Goal: Task Accomplishment & Management: Complete application form

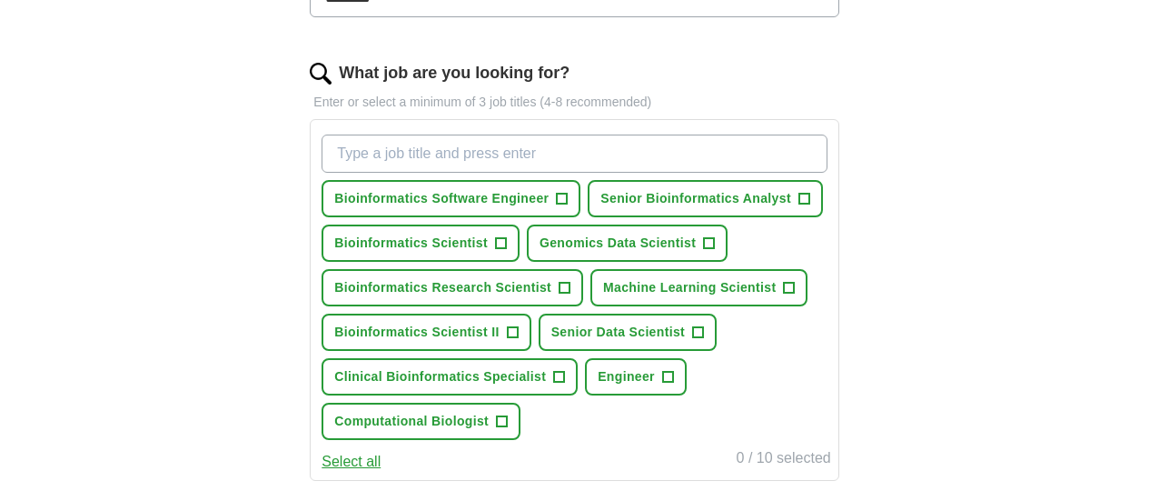
scroll to position [551, 0]
click at [799, 205] on span "+" at bounding box center [804, 198] width 11 height 15
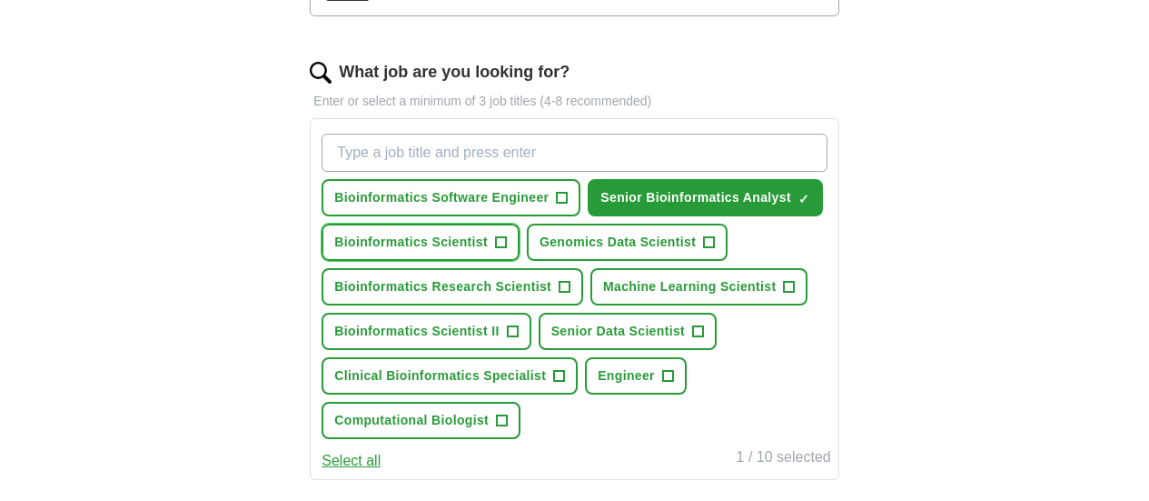
click at [520, 261] on button "Bioinformatics Scientist +" at bounding box center [421, 241] width 198 height 37
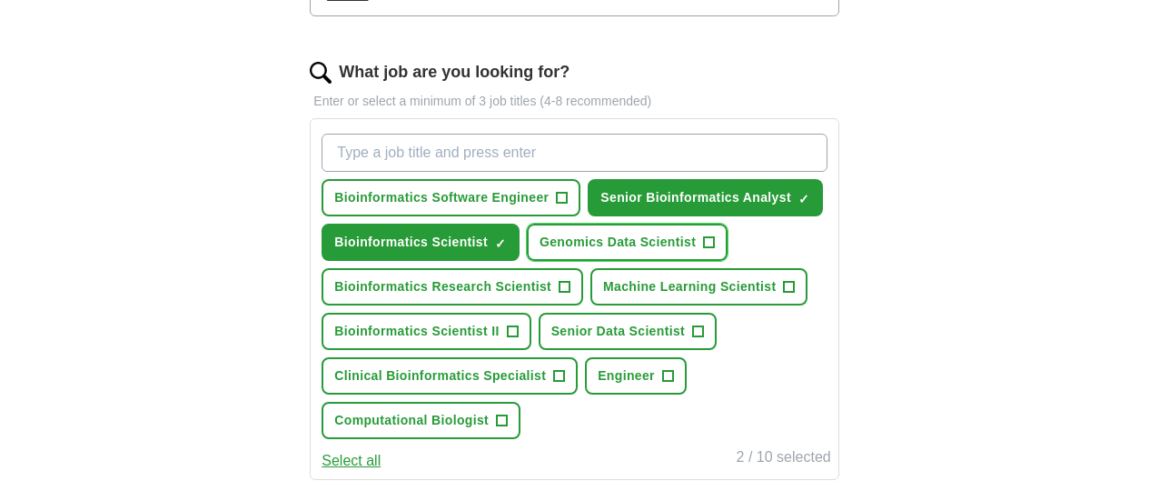
click at [715, 250] on span "+" at bounding box center [709, 242] width 11 height 15
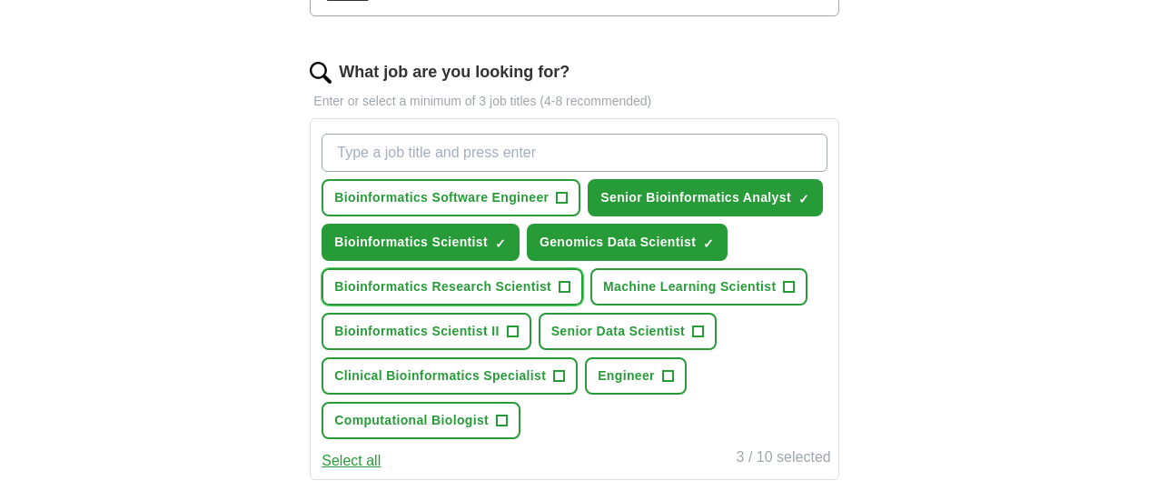
click at [571, 294] on span "+" at bounding box center [565, 287] width 11 height 15
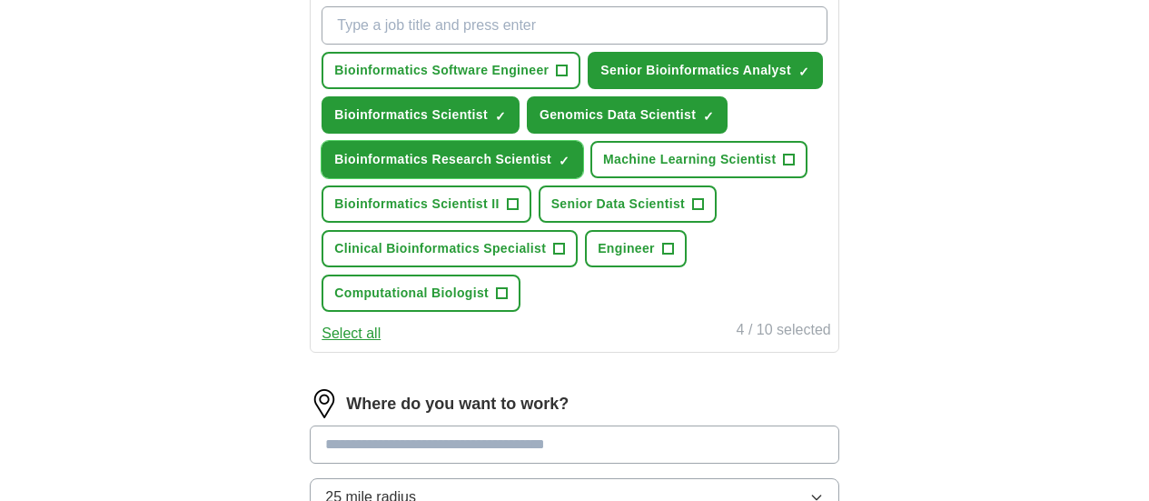
scroll to position [680, 0]
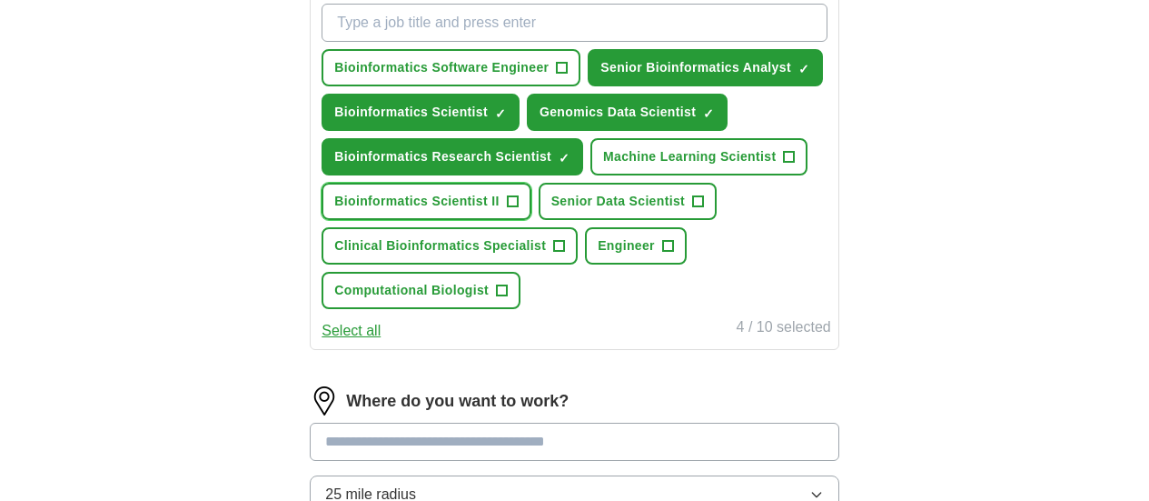
click at [518, 209] on span "+" at bounding box center [512, 201] width 11 height 15
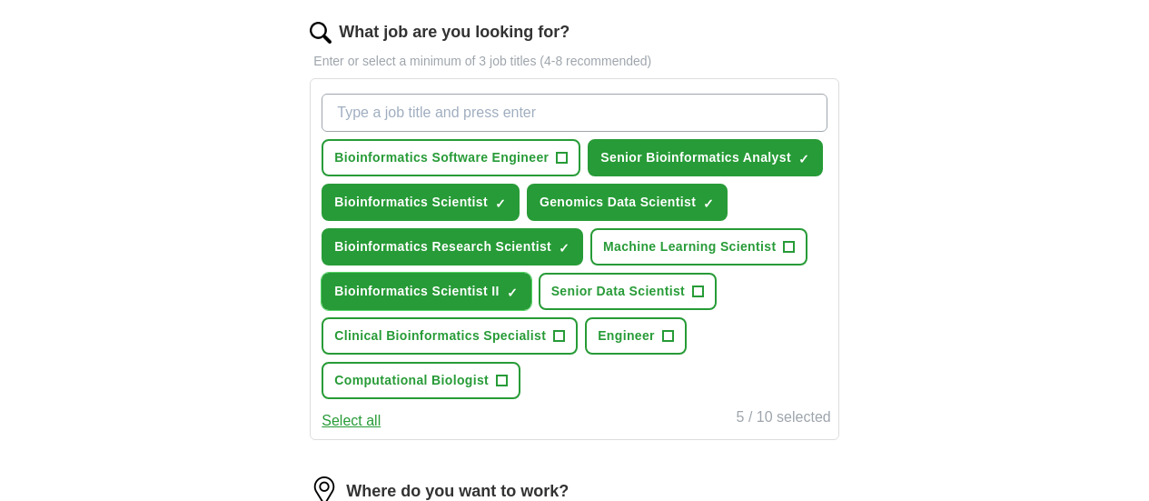
scroll to position [590, 0]
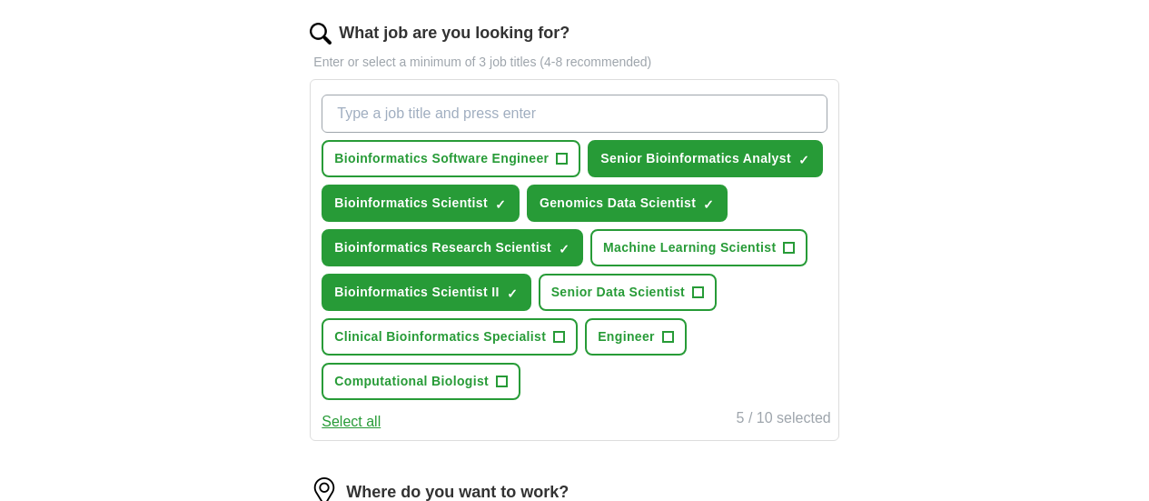
click at [647, 127] on input "What job are you looking for?" at bounding box center [574, 113] width 505 height 38
type input "Bioinformatician"
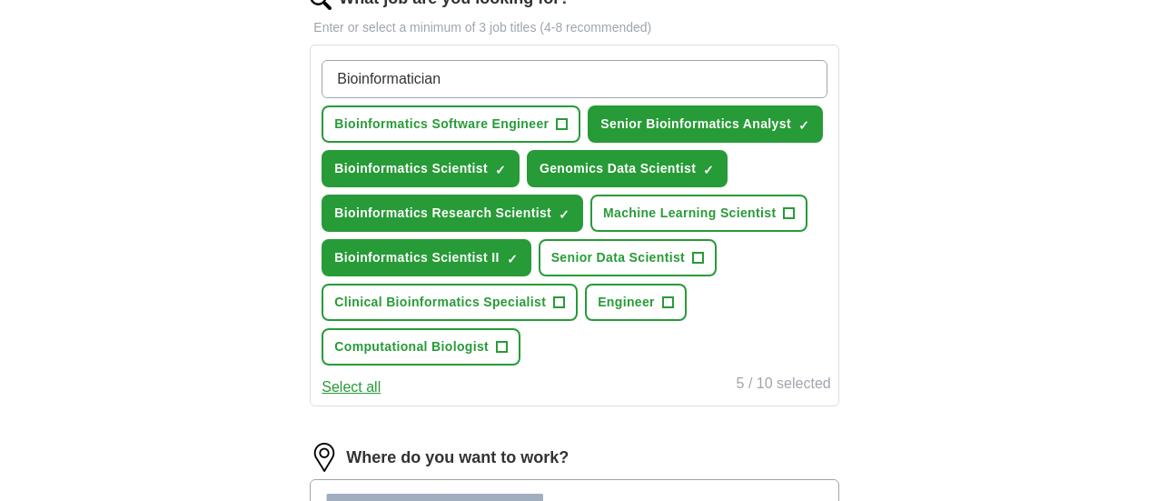
scroll to position [623, 0]
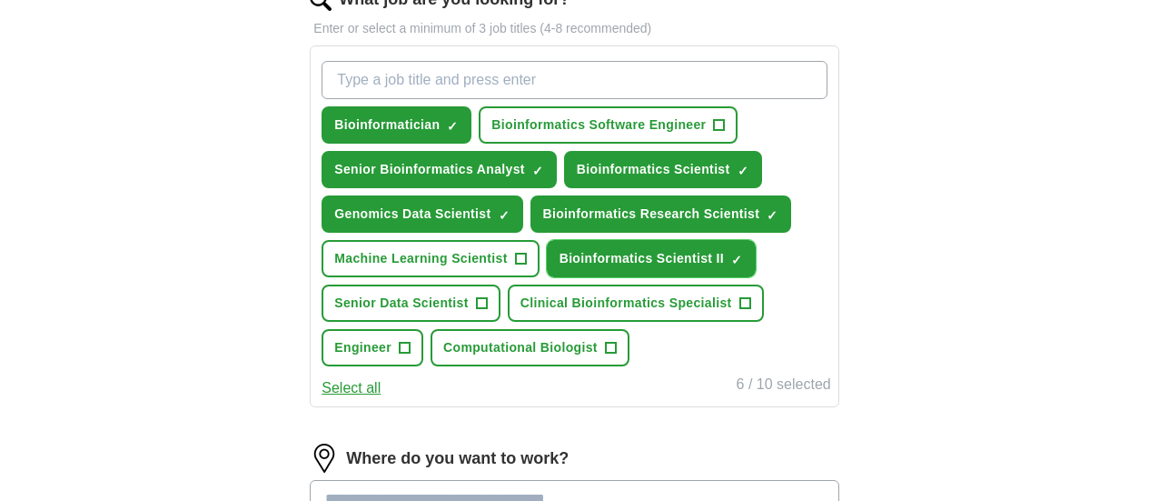
click at [0, 0] on span "×" at bounding box center [0, 0] width 0 height 0
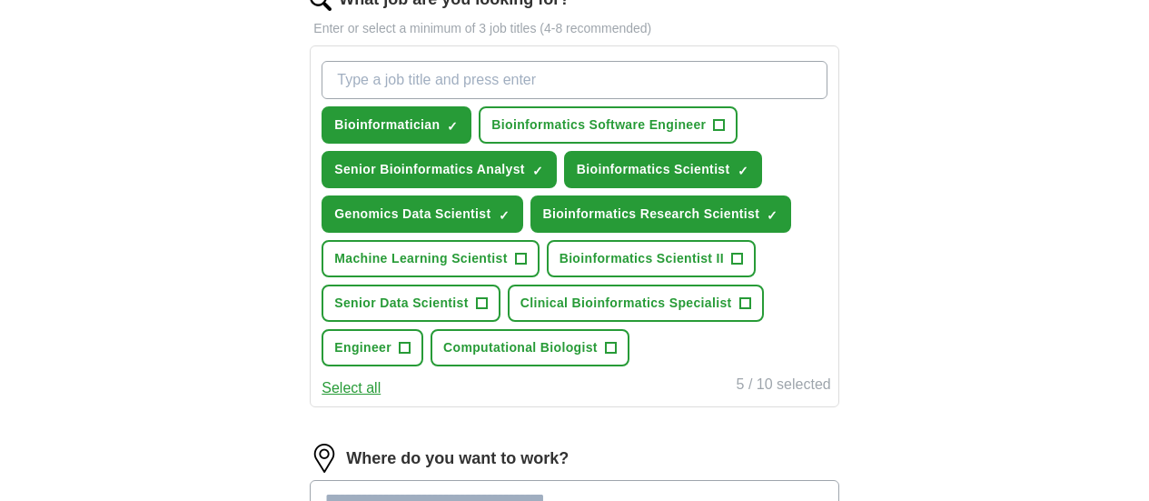
click at [598, 66] on input "What job are you looking for?" at bounding box center [574, 80] width 505 height 38
type input "Bioinformatics Analyst"
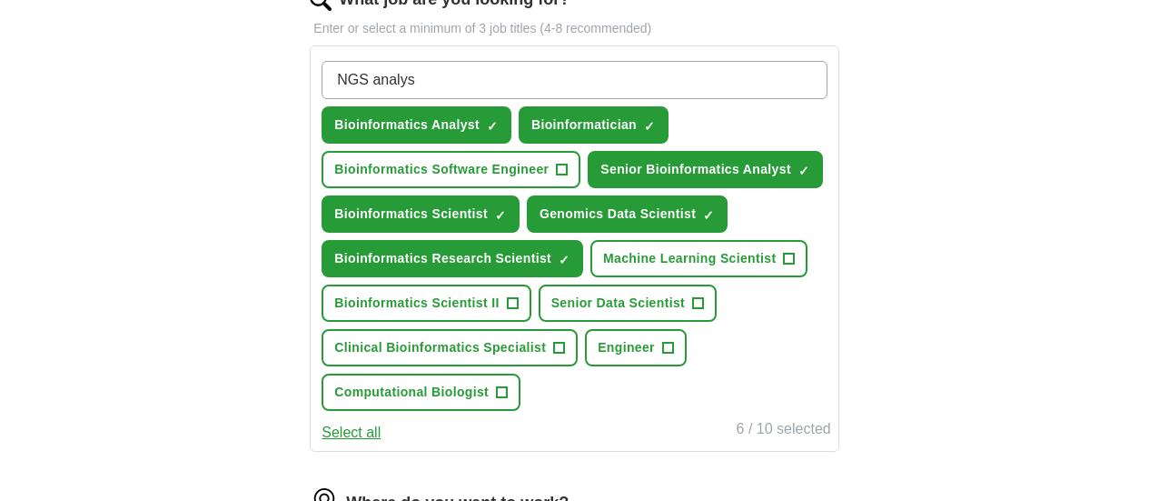
type input "NGS analyst"
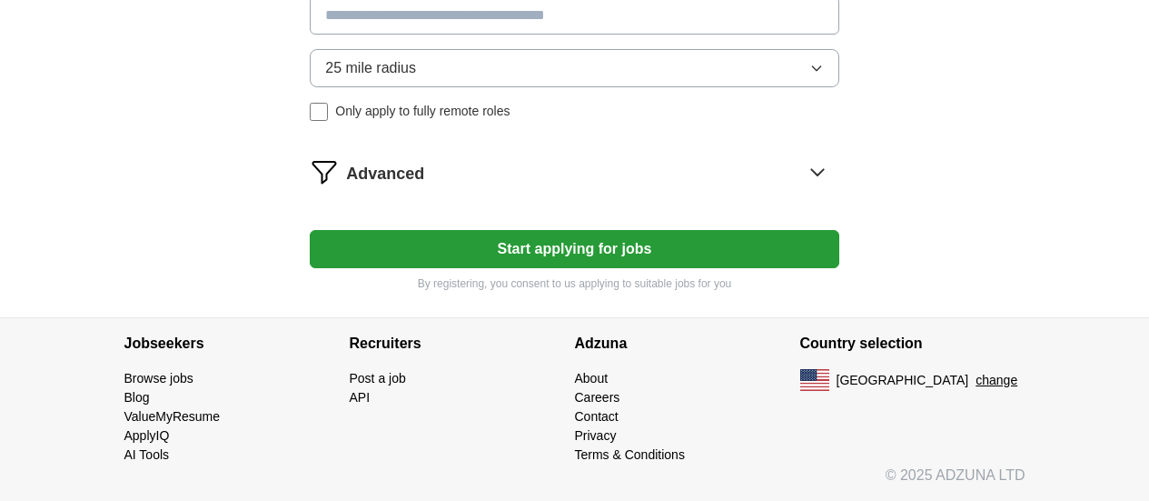
scroll to position [1225, 0]
click at [390, 268] on button "Start applying for jobs" at bounding box center [574, 249] width 529 height 38
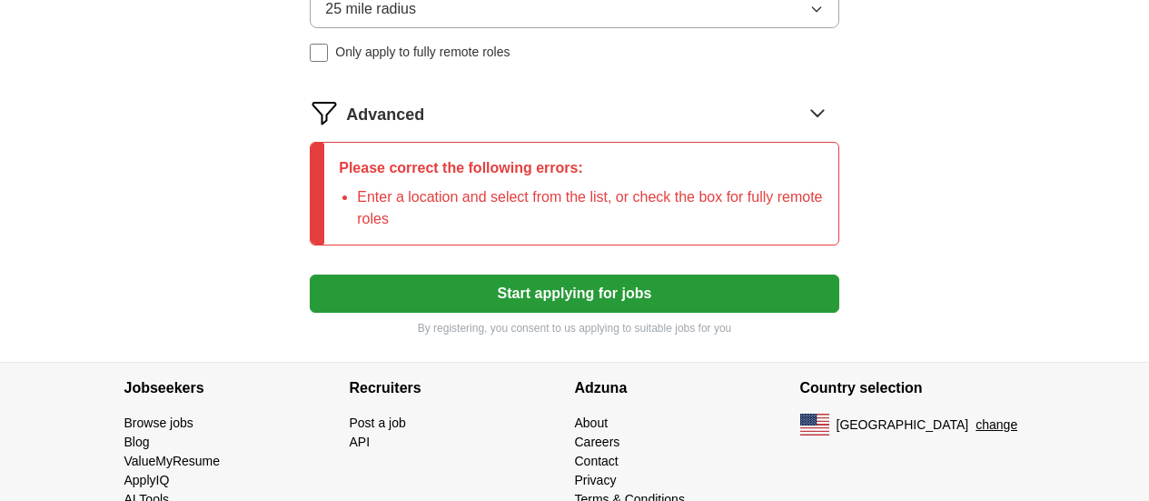
scroll to position [1198, 0]
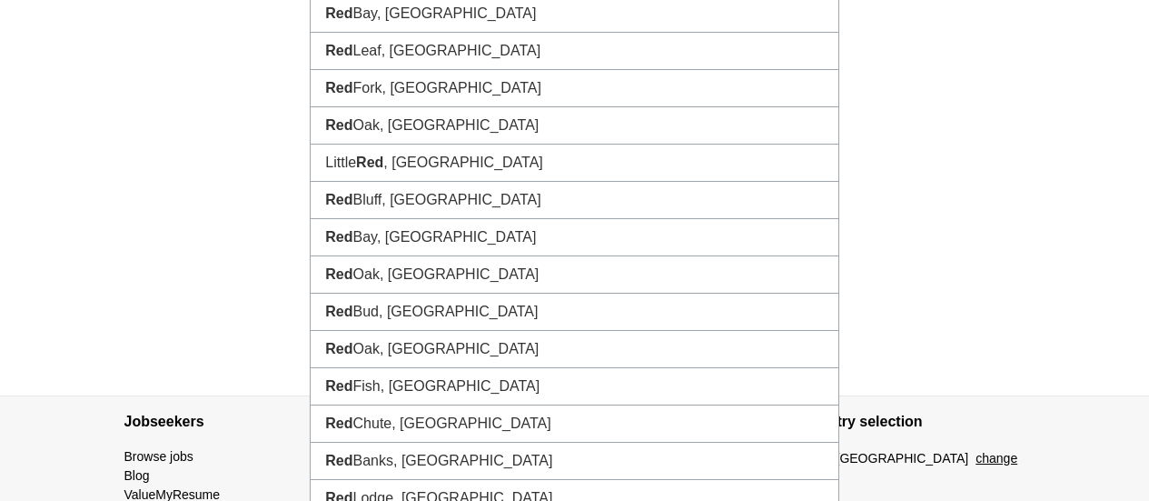
type input "*******"
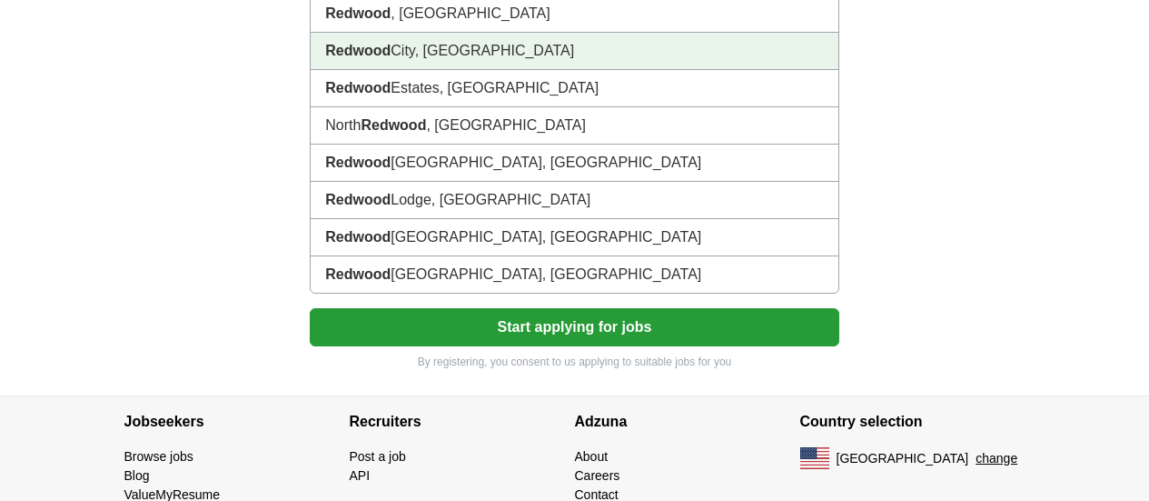
click at [509, 70] on li "[GEOGRAPHIC_DATA], [GEOGRAPHIC_DATA]" at bounding box center [574, 51] width 527 height 37
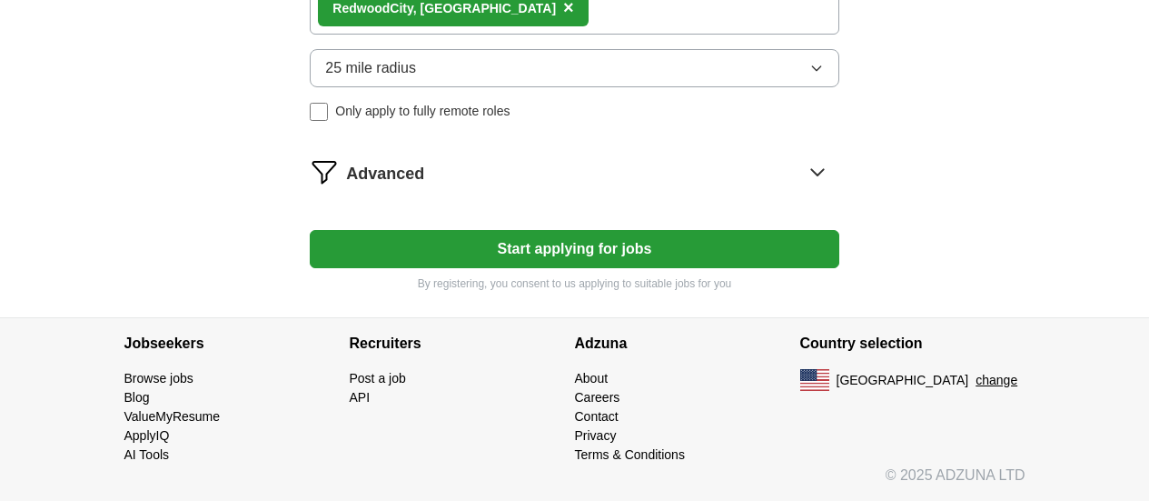
click at [547, 87] on button "25 mile radius" at bounding box center [574, 68] width 529 height 38
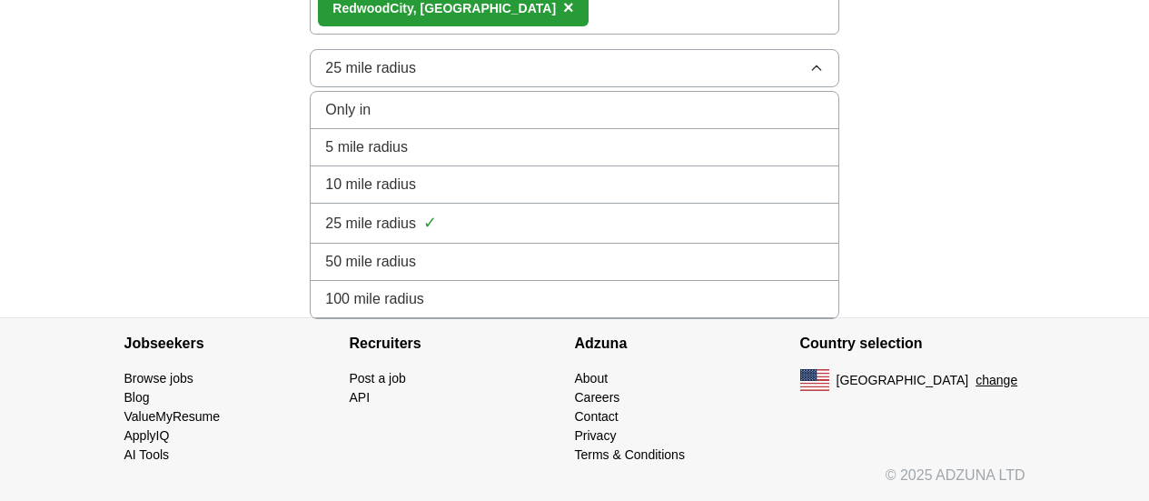
click at [416, 273] on span "50 mile radius" at bounding box center [370, 262] width 91 height 22
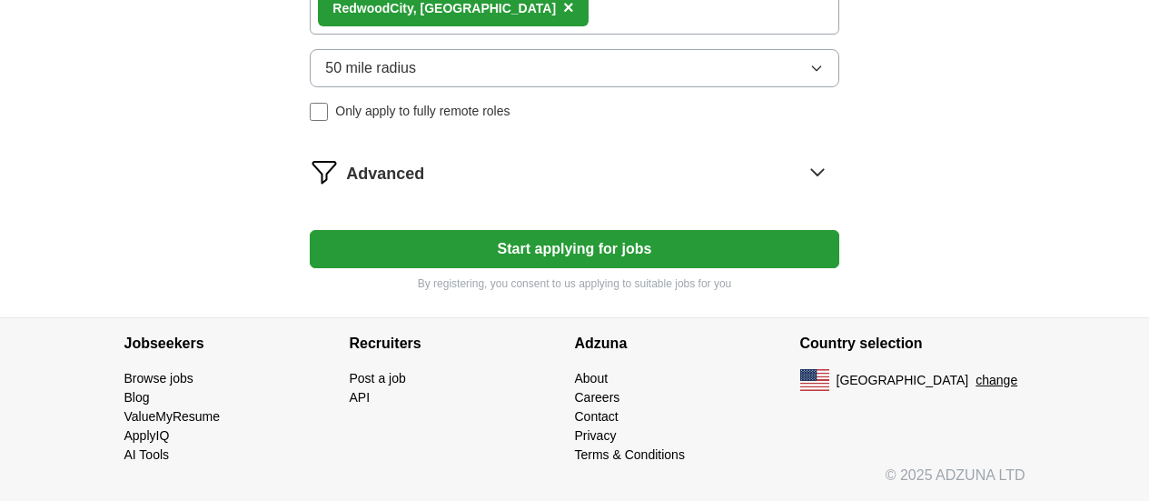
click at [529, 268] on button "Start applying for jobs" at bounding box center [574, 249] width 529 height 38
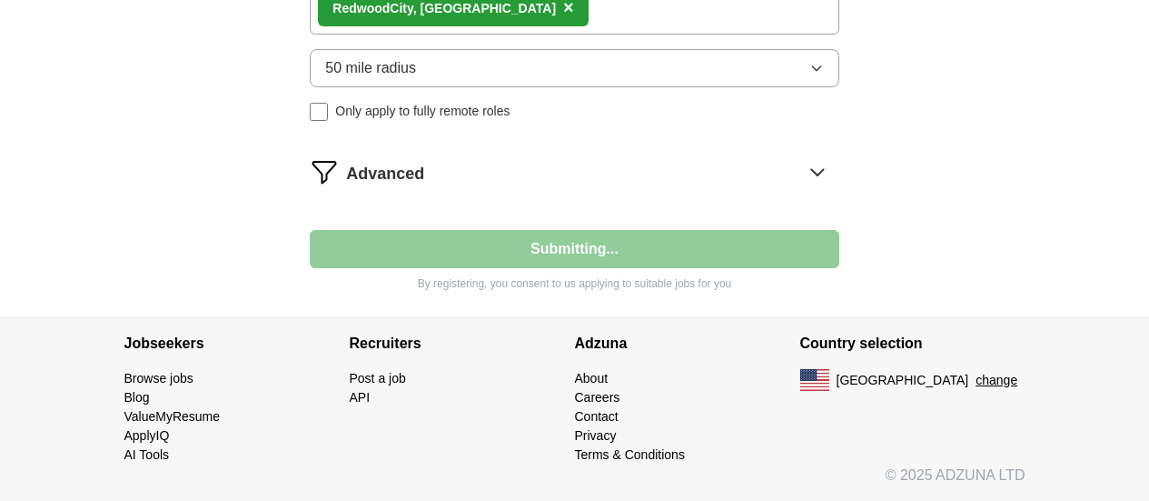
select select "**"
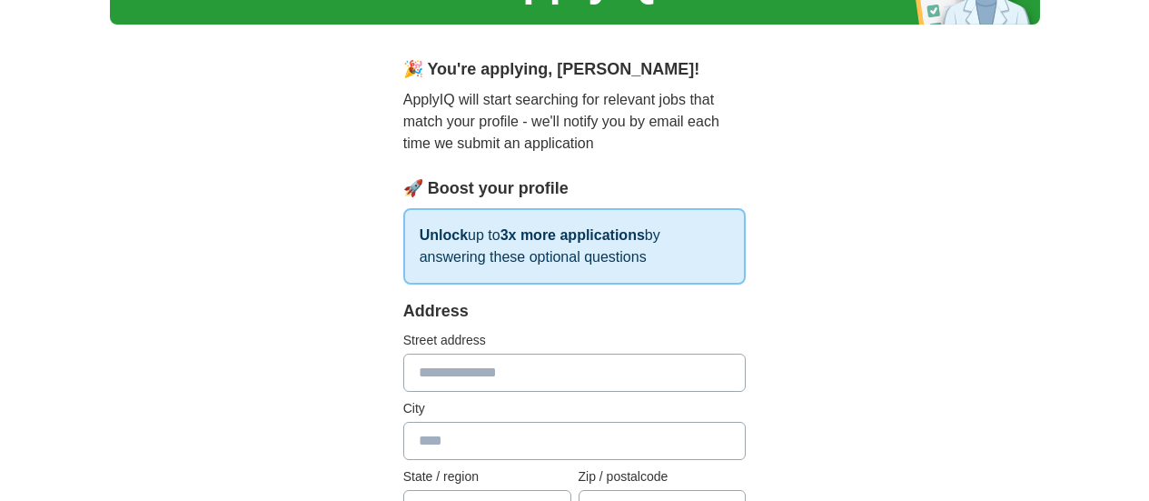
scroll to position [0, 0]
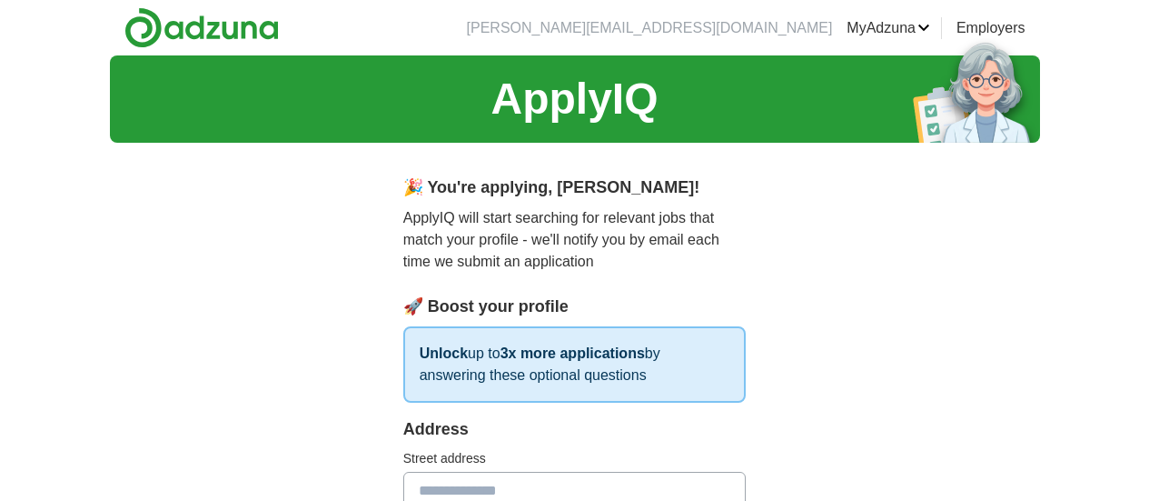
click at [0, 0] on link "ApplyIQ" at bounding box center [0, 0] width 0 height 0
